Goal: Navigation & Orientation: Find specific page/section

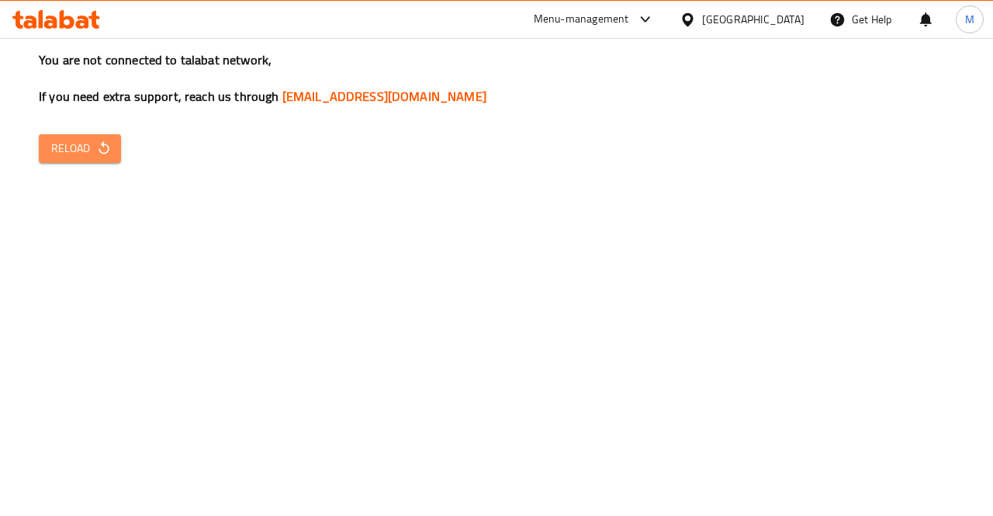
click at [110, 144] on icon "button" at bounding box center [104, 148] width 16 height 16
click at [118, 150] on button "Reload" at bounding box center [80, 148] width 82 height 29
click at [84, 20] on icon at bounding box center [56, 19] width 88 height 19
